Goal: Find specific page/section: Find specific page/section

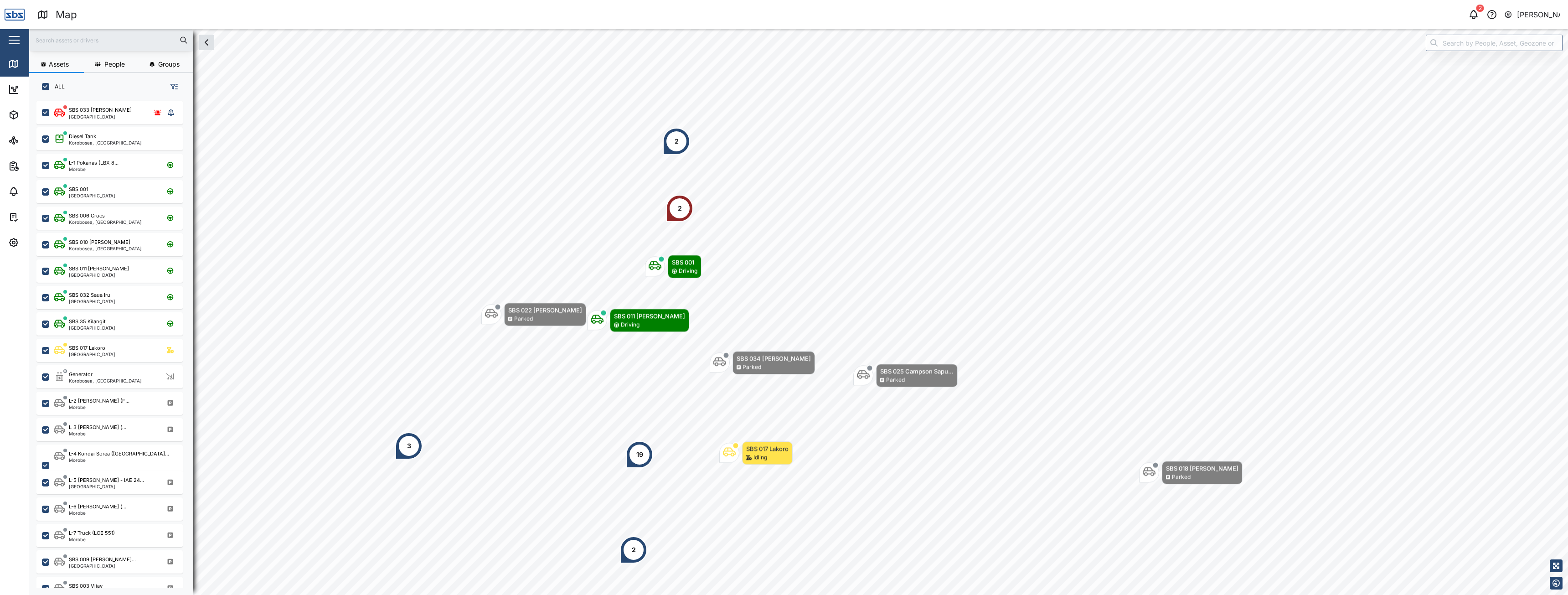
scroll to position [484, 142]
click at [673, 216] on div "2" at bounding box center [679, 208] width 27 height 27
click at [712, 146] on div "SBS 033 [PERSON_NAME]" at bounding box center [723, 143] width 81 height 9
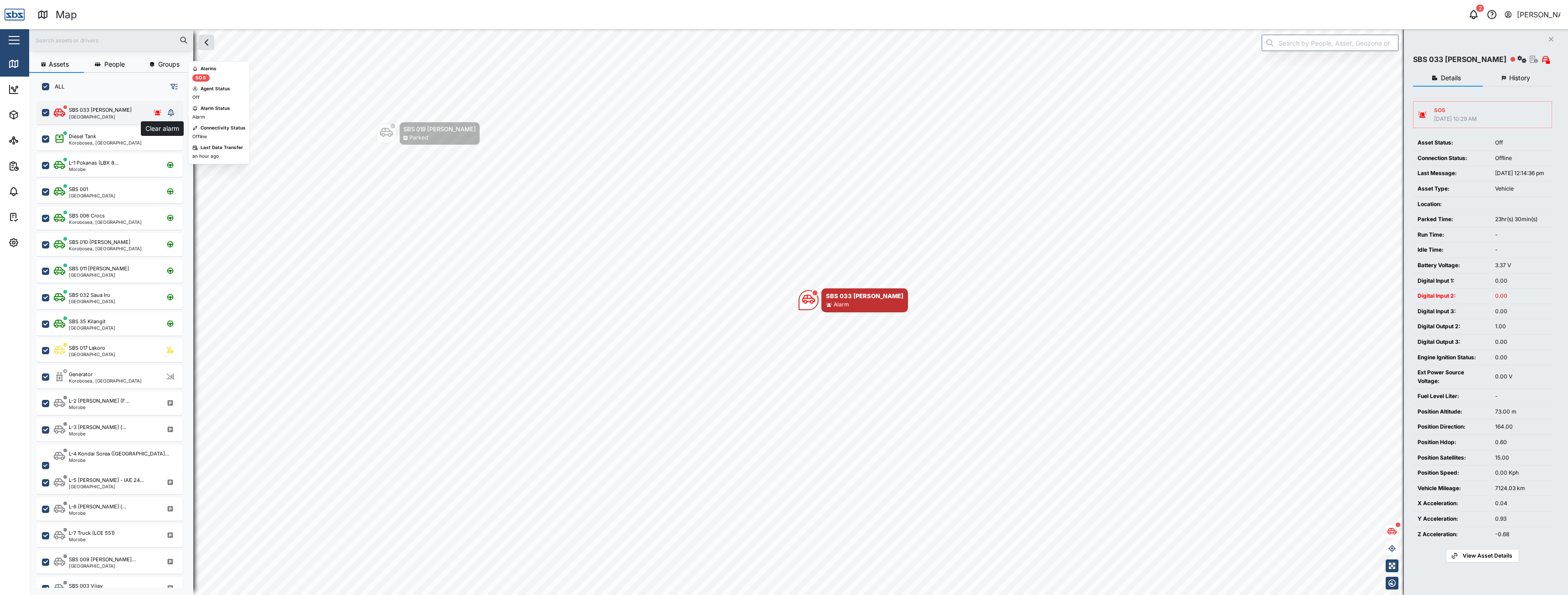
click at [171, 113] on icon "grid" at bounding box center [171, 113] width 6 height 7
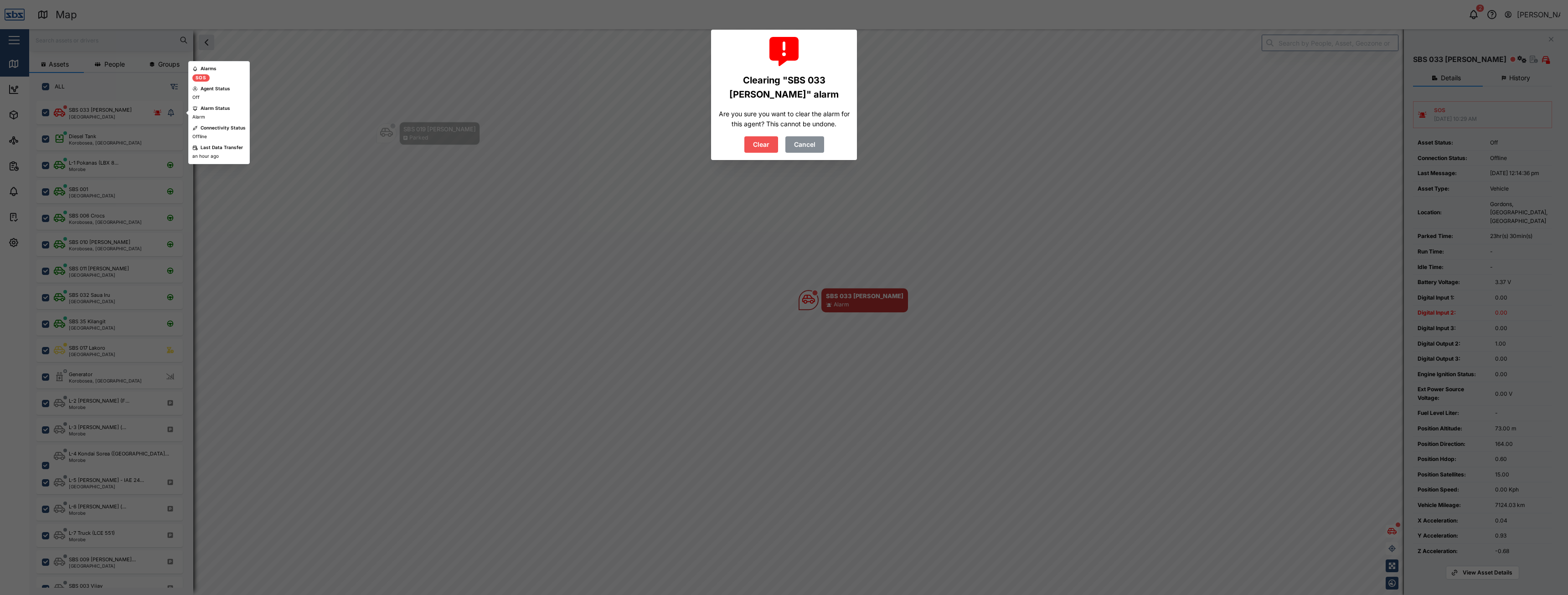
click at [771, 143] on button "Clear" at bounding box center [761, 144] width 33 height 16
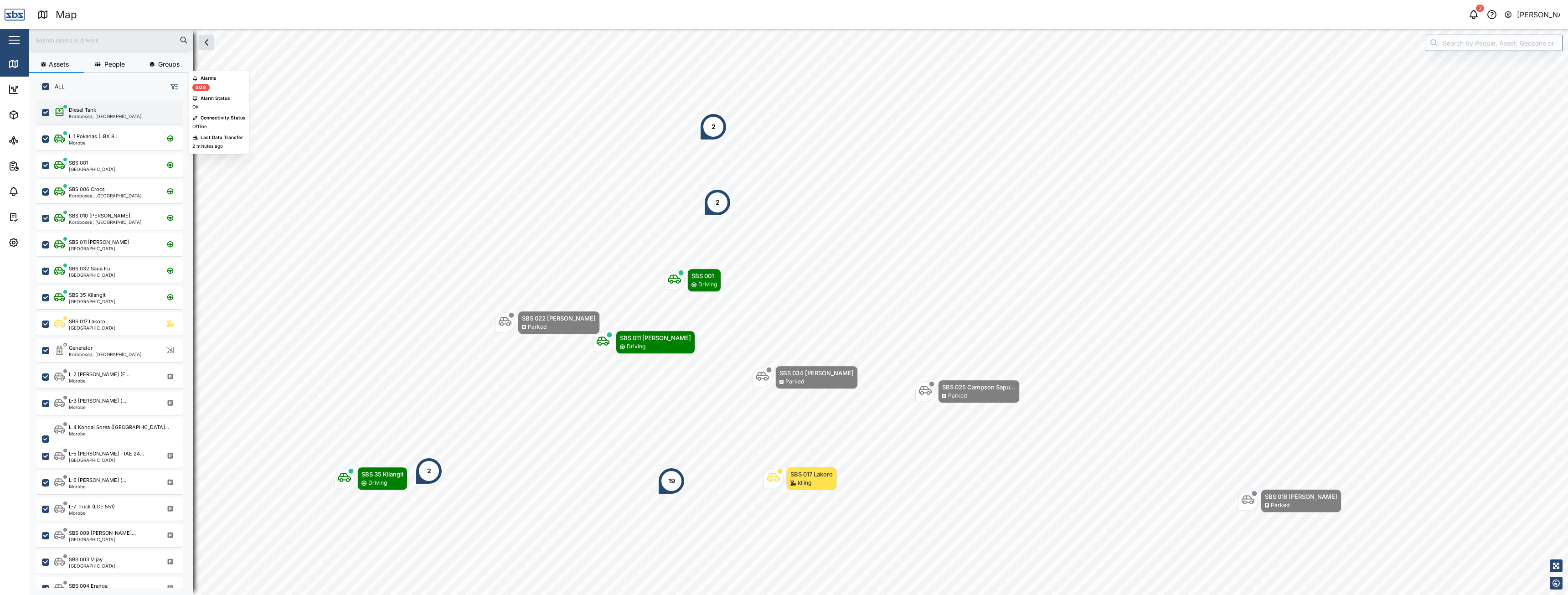
click at [110, 111] on div "Diesel Tank" at bounding box center [105, 110] width 73 height 8
